Goal: Check status

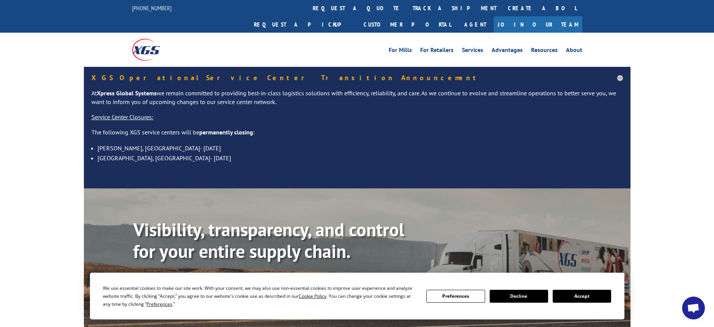
click at [577, 296] on button "Accept" at bounding box center [581, 295] width 58 height 13
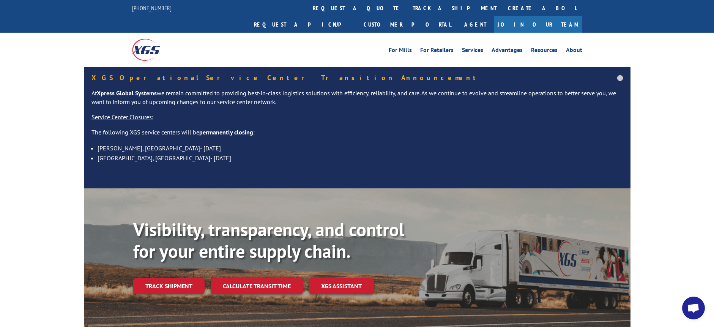
click at [687, 310] on span "Open chat" at bounding box center [693, 308] width 13 height 11
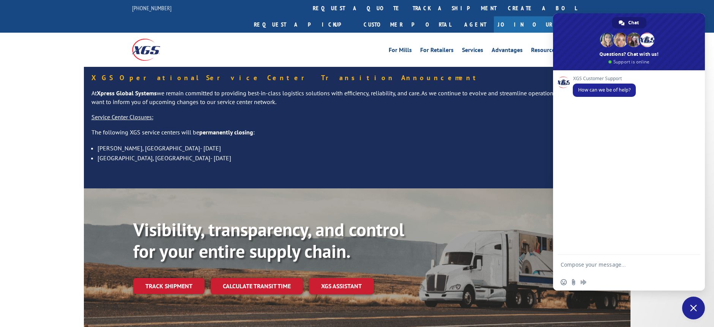
click at [634, 268] on textarea "Compose your message..." at bounding box center [620, 264] width 121 height 19
click at [195, 217] on b "Visibility, transparency, and control for your entire supply chain." at bounding box center [268, 240] width 271 height 46
click at [625, 267] on textarea "good morning, i would like to get the status of these load# please:" at bounding box center [620, 261] width 121 height 26
paste textarea "526612122"
drag, startPoint x: 280, startPoint y: 224, endPoint x: 285, endPoint y: 223, distance: 5.4
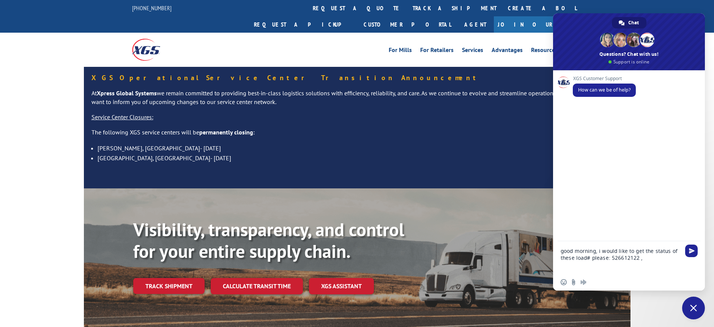
click at [280, 224] on b "Visibility, transparency, and control for your entire supply chain." at bounding box center [268, 240] width 271 height 46
click at [659, 260] on textarea "good morning, i would like to get the status of these load# please: 526612122 ," at bounding box center [620, 257] width 121 height 33
paste textarea "526553084"
drag, startPoint x: 226, startPoint y: 202, endPoint x: 366, endPoint y: 217, distance: 140.4
click at [226, 217] on b "Visibility, transparency, and control for your entire supply chain." at bounding box center [268, 240] width 271 height 46
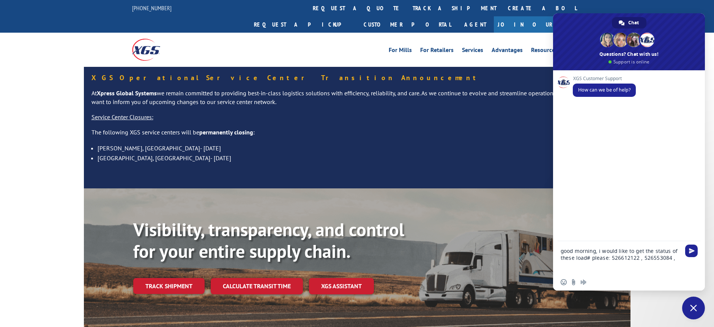
click at [678, 261] on textarea "good morning, i would like to get the status of these load# please: 526612122 ,…" at bounding box center [620, 257] width 121 height 33
paste textarea "526889742"
click at [203, 197] on div "Visibility, transparency, and control for your entire supply chain. Track shipm…" at bounding box center [357, 266] width 546 height 156
click at [603, 265] on textarea "good morning, i would like to get the status of these load# please: 526612122 ,…" at bounding box center [620, 257] width 121 height 33
paste textarea "526881413"
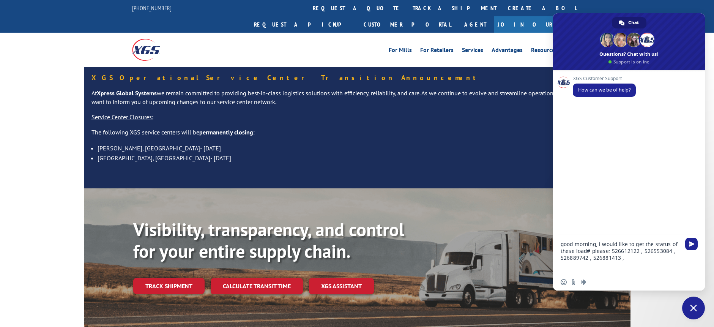
drag, startPoint x: 214, startPoint y: 233, endPoint x: 457, endPoint y: 273, distance: 246.1
click at [214, 233] on b "Visibility, transparency, and control for your entire supply chain." at bounding box center [268, 240] width 271 height 46
click at [641, 261] on textarea "good morning, i would like to get the status of these load# please: 526612122 ,…" at bounding box center [620, 253] width 121 height 39
paste textarea "526867354"
type textarea "good morning, i would like to get the status of these load# please: 526612122 ,…"
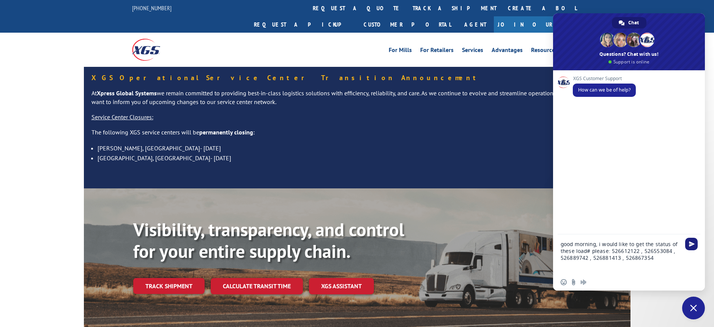
click at [688, 244] on span "Send" at bounding box center [691, 244] width 13 height 13
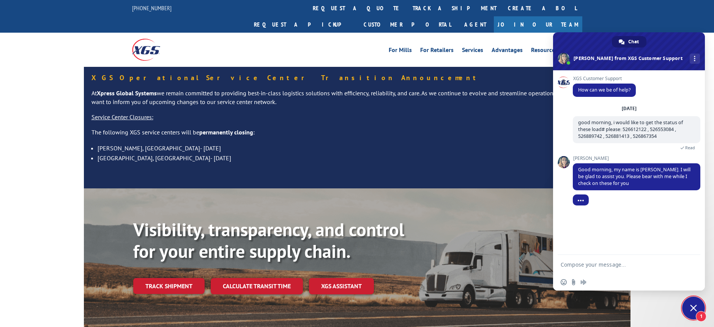
click at [73, 240] on div "Visibility, transparency, and control for your entire supply chain. Track shipm…" at bounding box center [357, 266] width 714 height 156
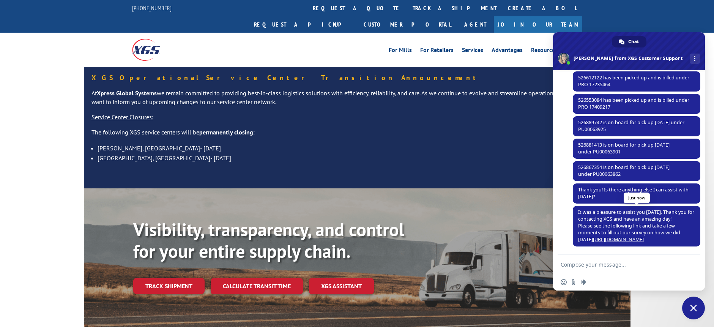
scroll to position [30, 0]
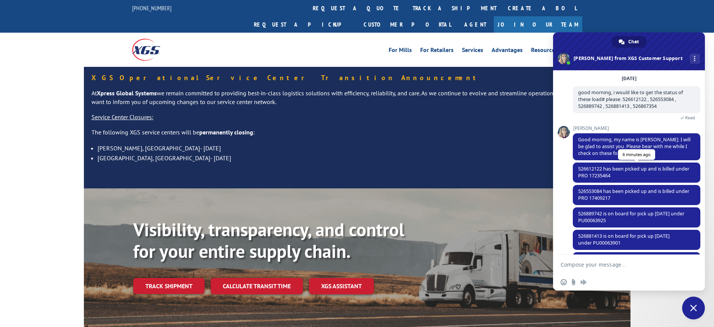
click at [607, 178] on span "526612122 has been picked up and is billed under PRO 17235464" at bounding box center [633, 171] width 111 height 13
copy span "17235464"
click at [183, 148] on ul "[GEOGRAPHIC_DATA], [GEOGRAPHIC_DATA]- [DATE] [GEOGRAPHIC_DATA], [GEOGRAPHIC_DAT…" at bounding box center [356, 157] width 531 height 28
click at [615, 197] on span "526553084 has been picked up and is billed under PRO 17409217" at bounding box center [633, 194] width 111 height 13
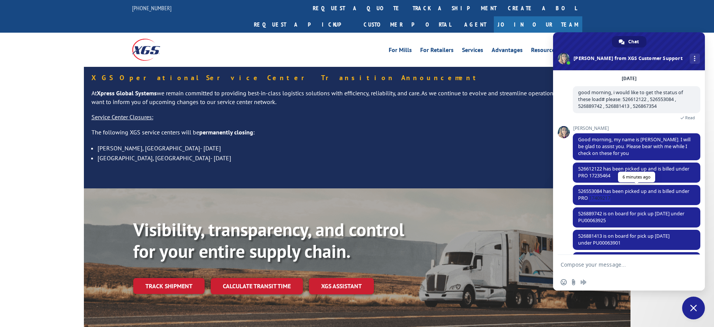
click at [615, 197] on span "526553084 has been picked up and is billed under PRO 17409217" at bounding box center [633, 194] width 111 height 13
copy span "17409217"
click at [54, 199] on div "Visibility, transparency, and control for your entire supply chain. Track shipm…" at bounding box center [357, 266] width 714 height 156
